Goal: Task Accomplishment & Management: Use online tool/utility

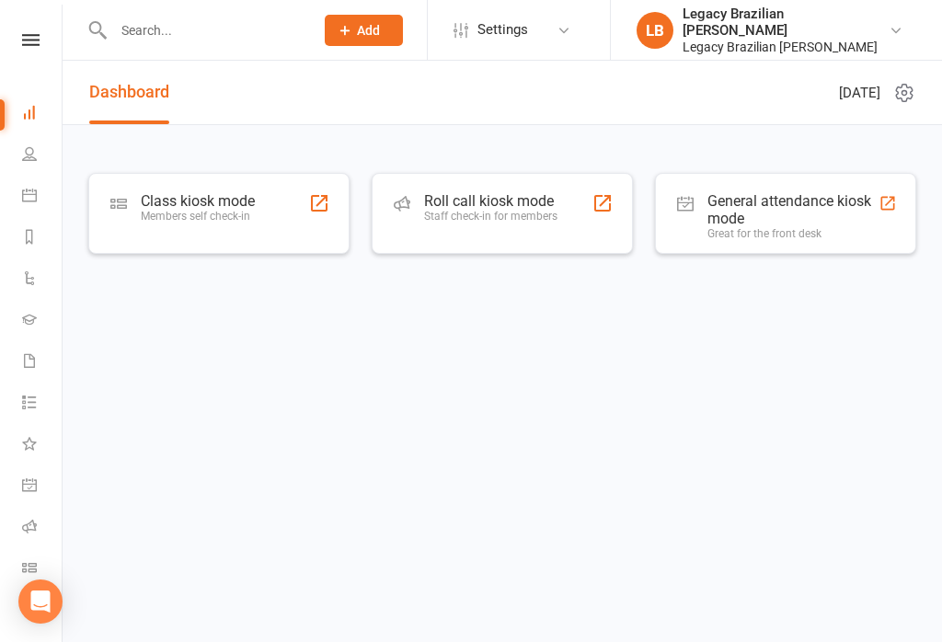
click at [232, 206] on div "Class kiosk mode" at bounding box center [198, 200] width 114 height 17
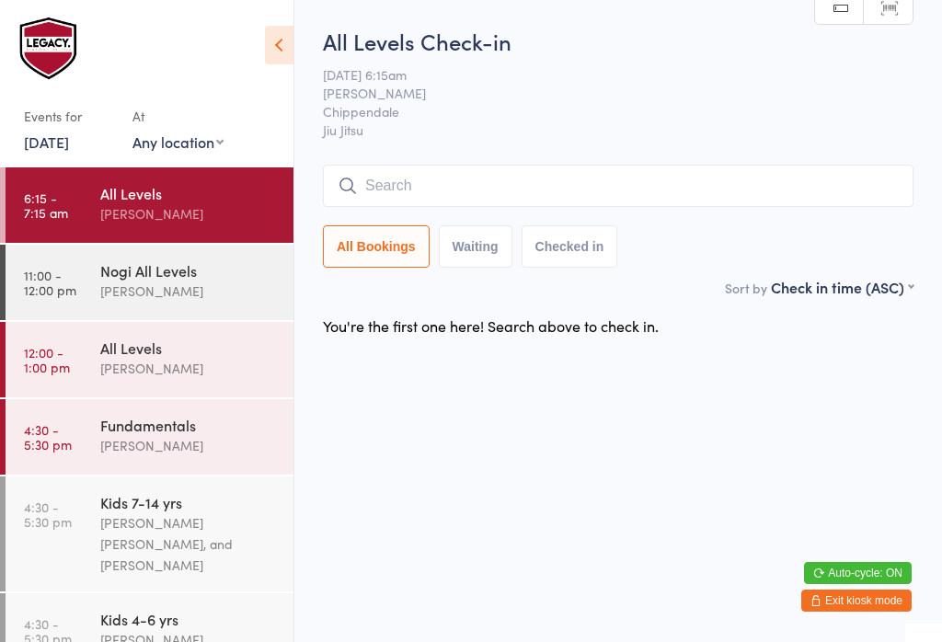
click at [616, 206] on input "search" at bounding box center [618, 186] width 590 height 42
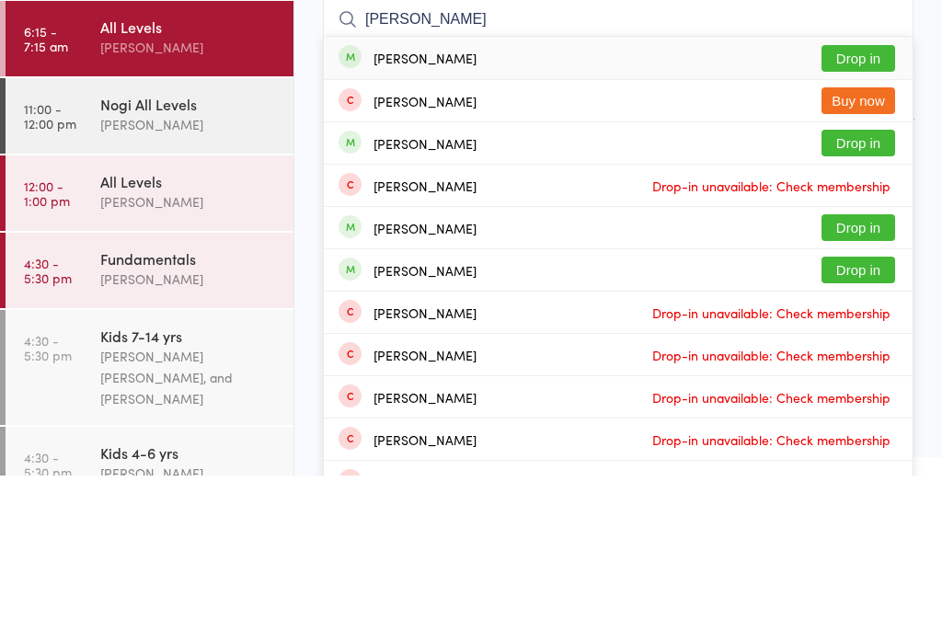
type input "[PERSON_NAME]"
click at [884, 212] on button "Drop in" at bounding box center [858, 225] width 74 height 27
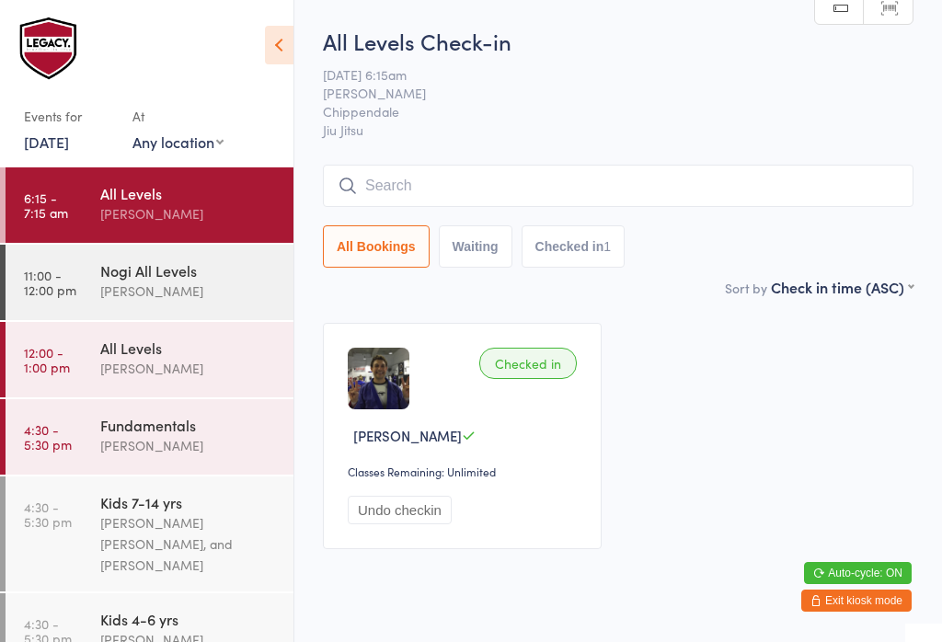
click at [535, 176] on input "search" at bounding box center [618, 186] width 590 height 42
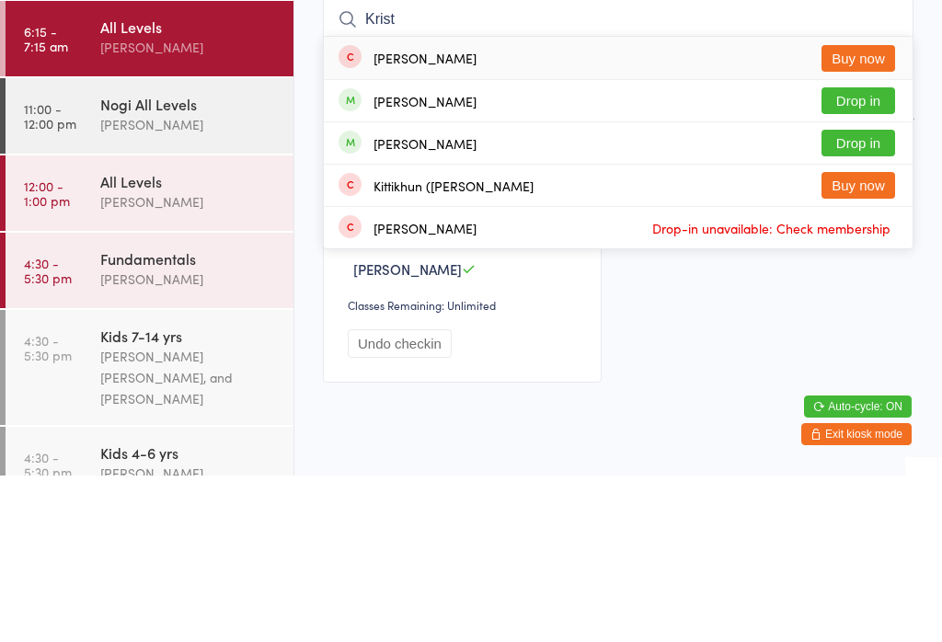
type input "Krist"
click at [864, 254] on button "Drop in" at bounding box center [858, 267] width 74 height 27
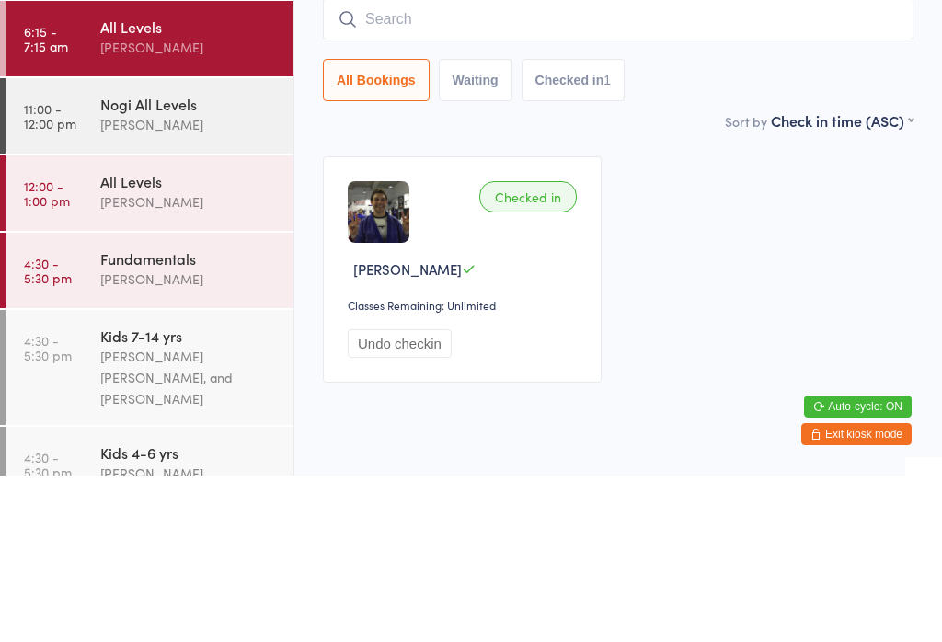
scroll to position [45, 0]
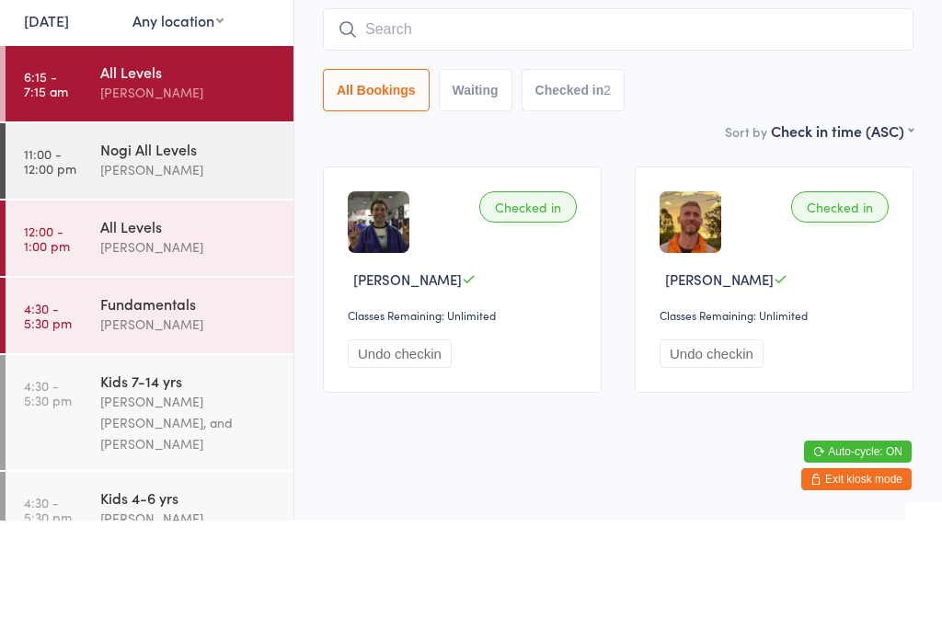
click at [480, 130] on input "search" at bounding box center [618, 151] width 590 height 42
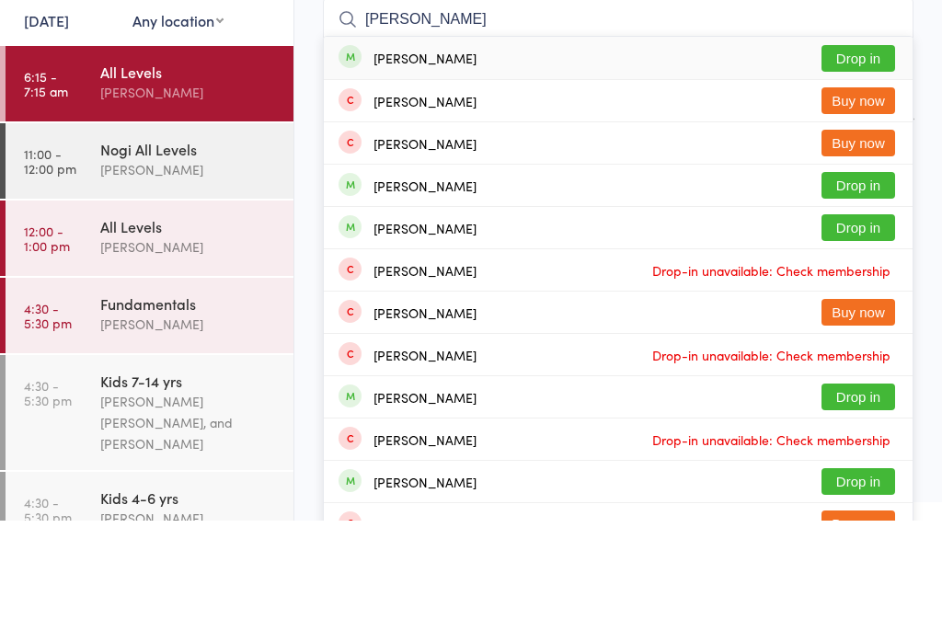
type input "[PERSON_NAME]"
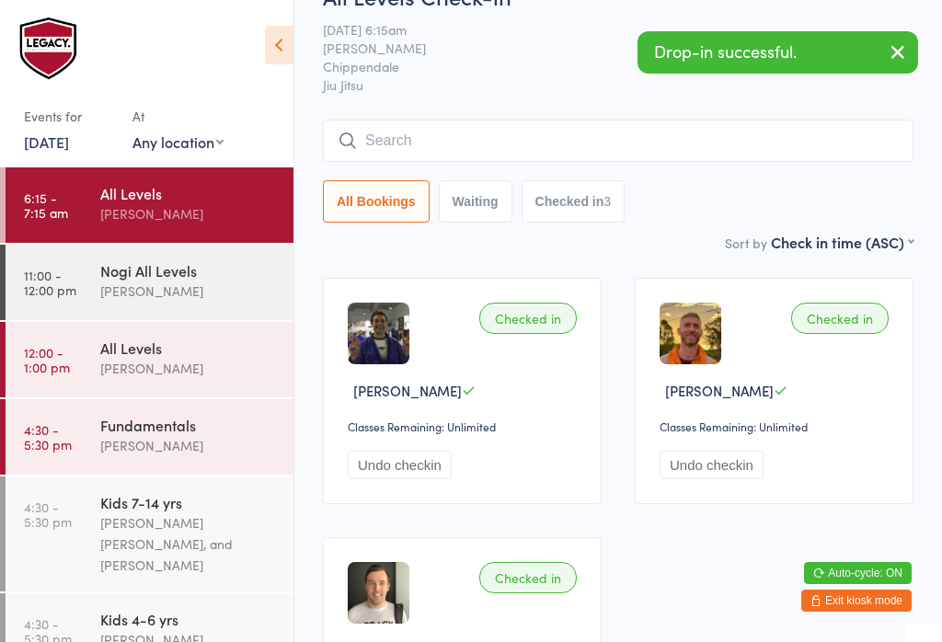
click at [589, 145] on input "search" at bounding box center [618, 141] width 590 height 42
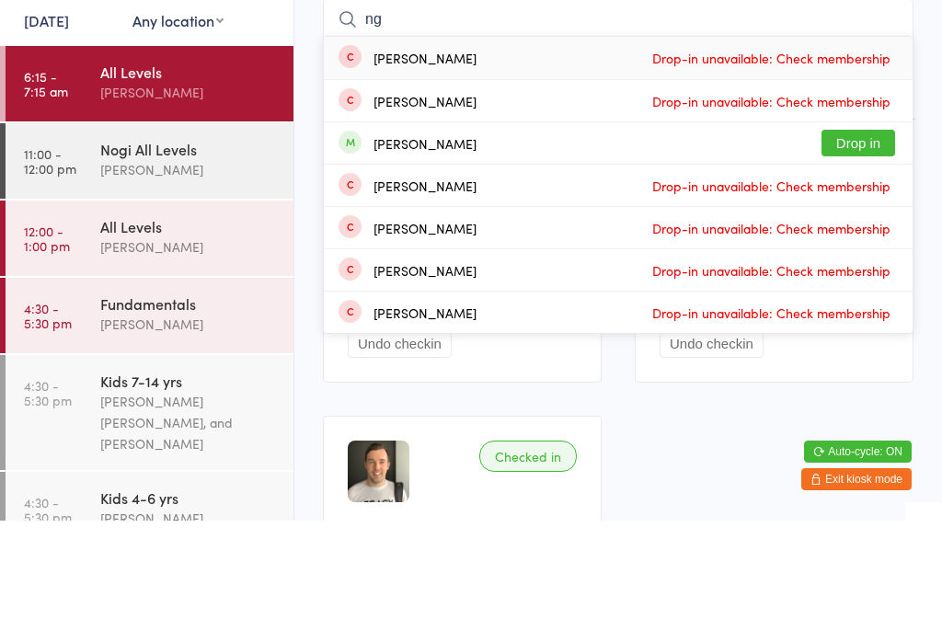
type input "ng"
click at [862, 251] on button "Drop in" at bounding box center [858, 264] width 74 height 27
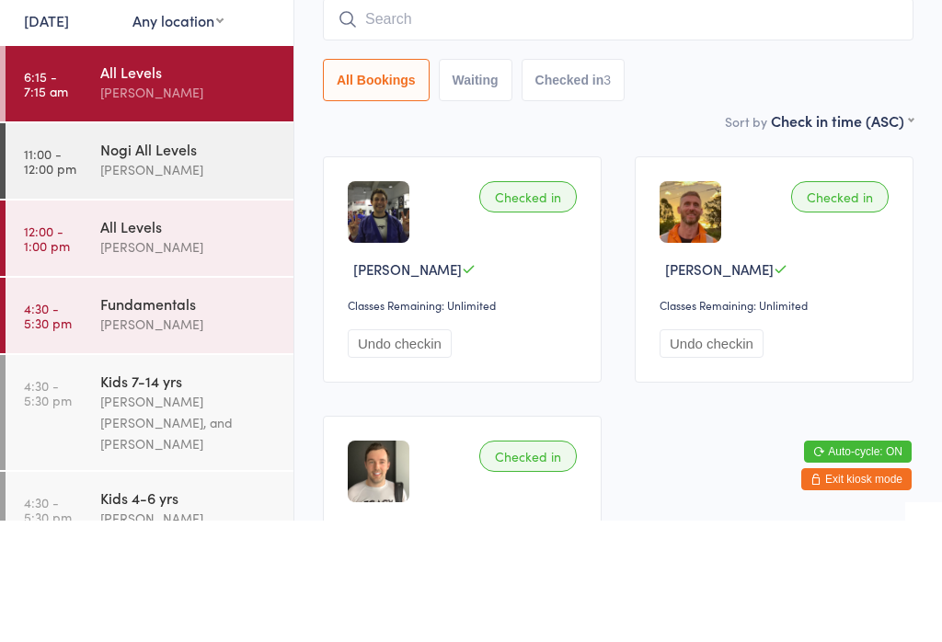
scroll to position [166, 0]
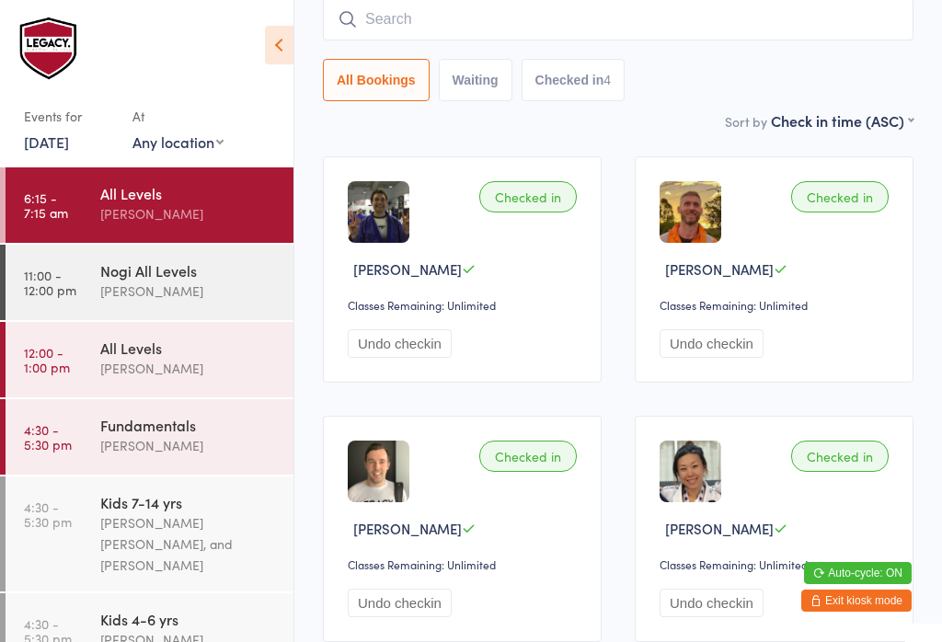
click at [622, 24] on input "search" at bounding box center [618, 19] width 590 height 42
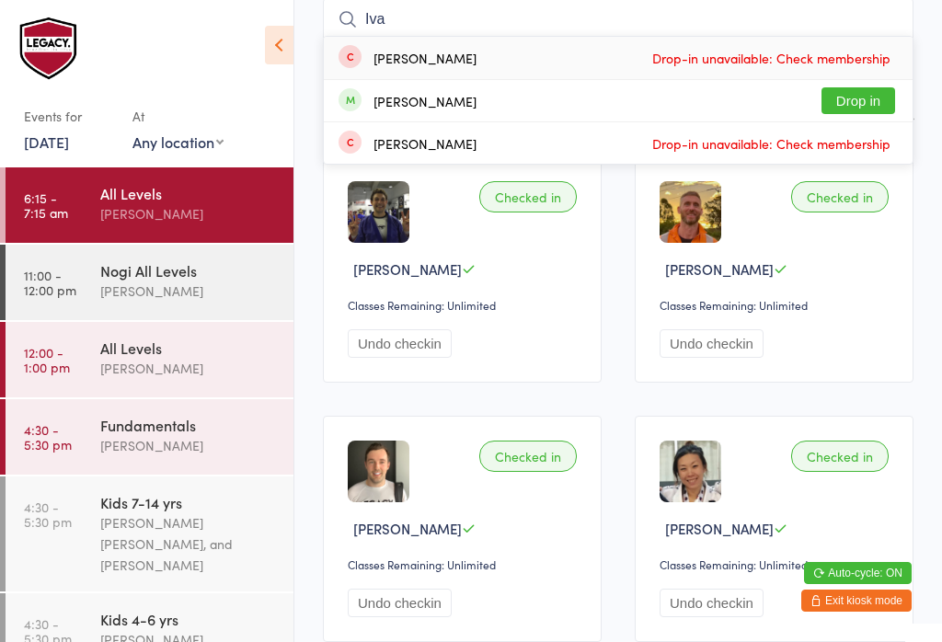
type input "Iva"
click at [859, 101] on button "Drop in" at bounding box center [858, 100] width 74 height 27
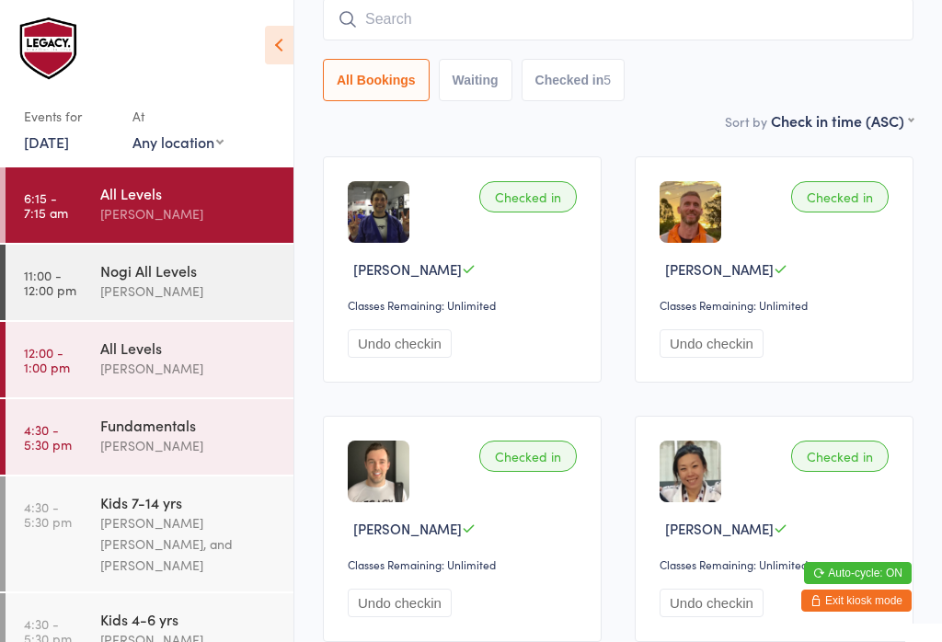
click at [462, 30] on input "search" at bounding box center [618, 19] width 590 height 42
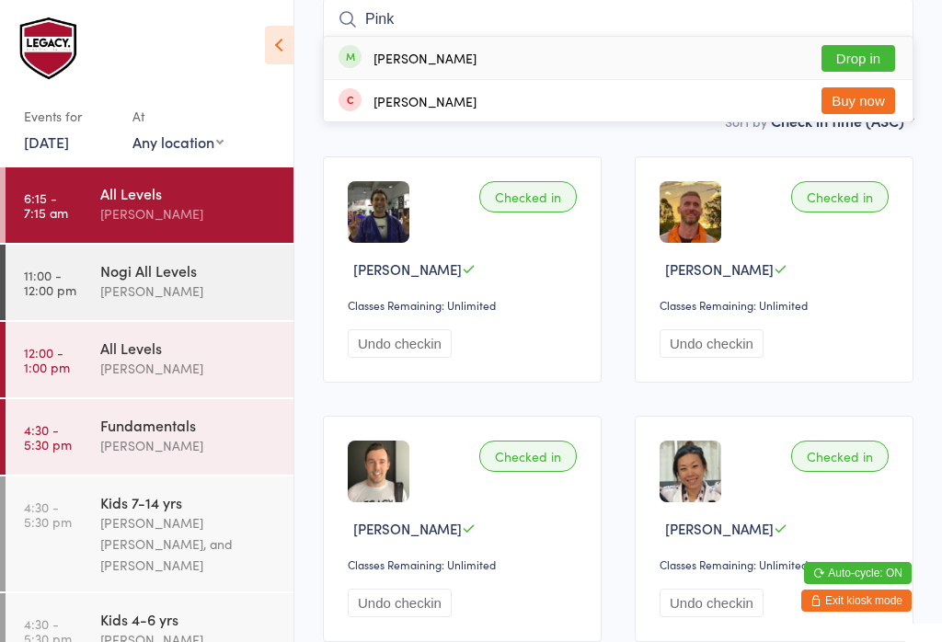
type input "Pink"
click at [900, 42] on div "[PERSON_NAME] Drop in" at bounding box center [618, 58] width 589 height 42
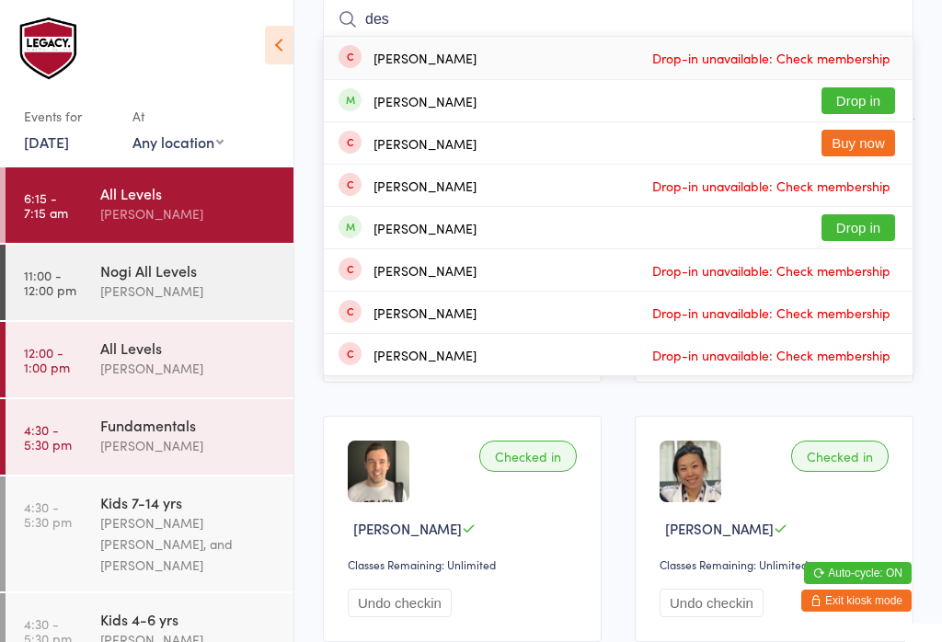
type input "des"
click at [878, 97] on button "Drop in" at bounding box center [858, 100] width 74 height 27
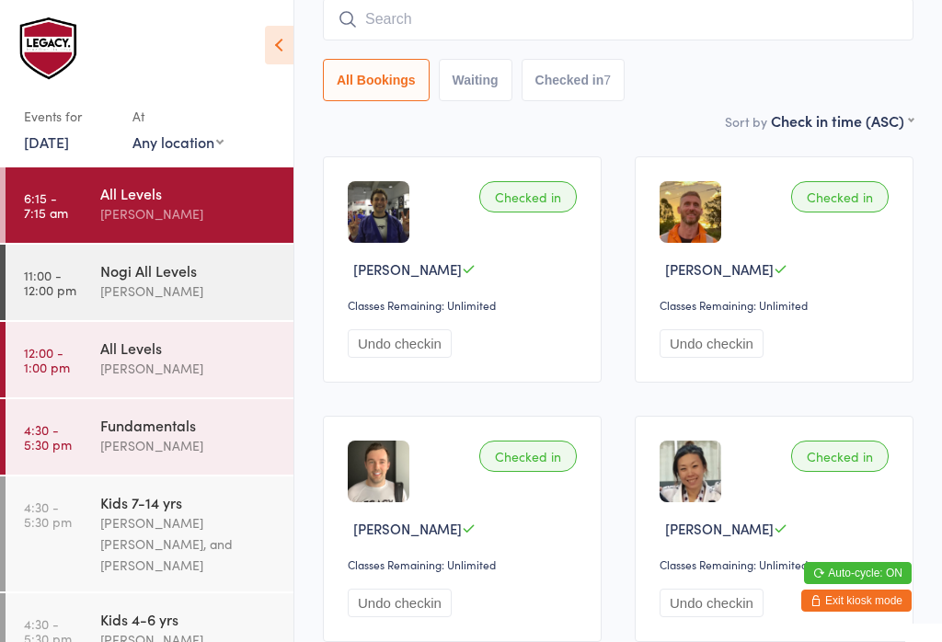
click at [452, 40] on input "search" at bounding box center [618, 19] width 590 height 42
click at [556, 40] on input "[PERSON_NAME]" at bounding box center [618, 19] width 590 height 42
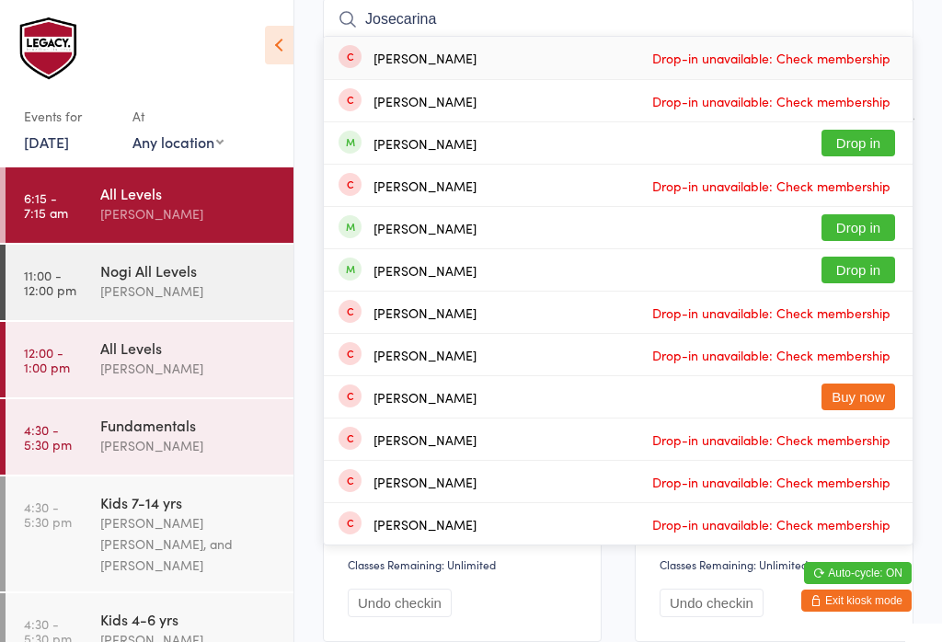
type input "Josecarina"
click at [875, 137] on button "Drop in" at bounding box center [858, 143] width 74 height 27
